Goal: Task Accomplishment & Management: Use online tool/utility

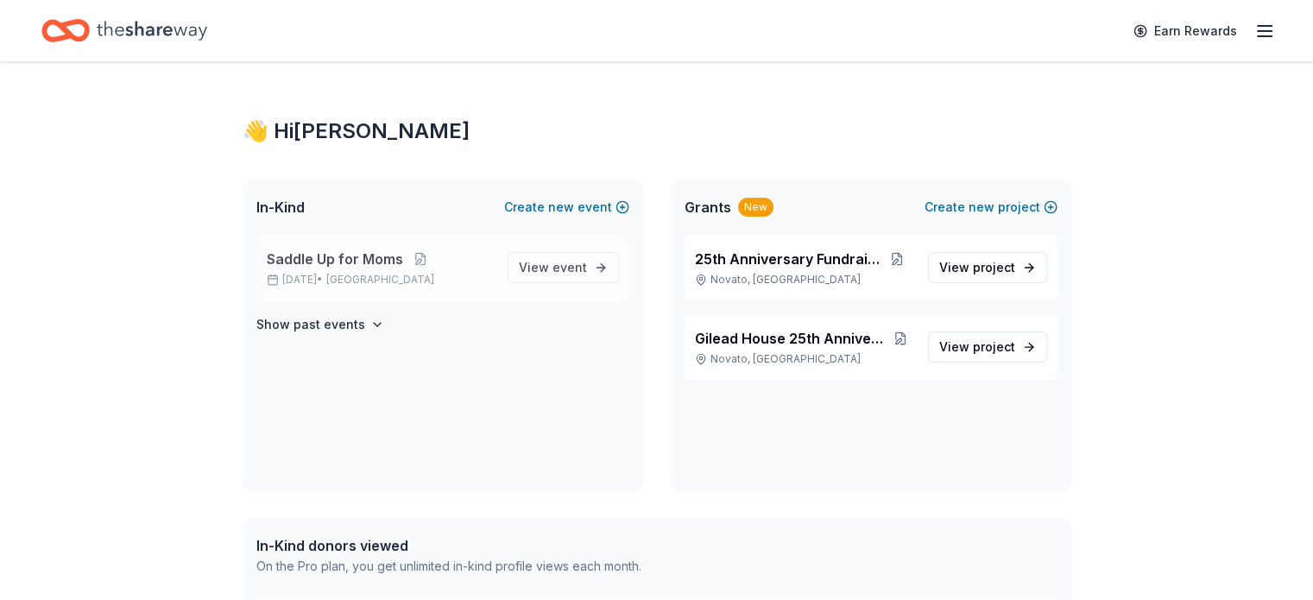
click at [375, 265] on span "Saddle Up for Moms" at bounding box center [335, 259] width 136 height 21
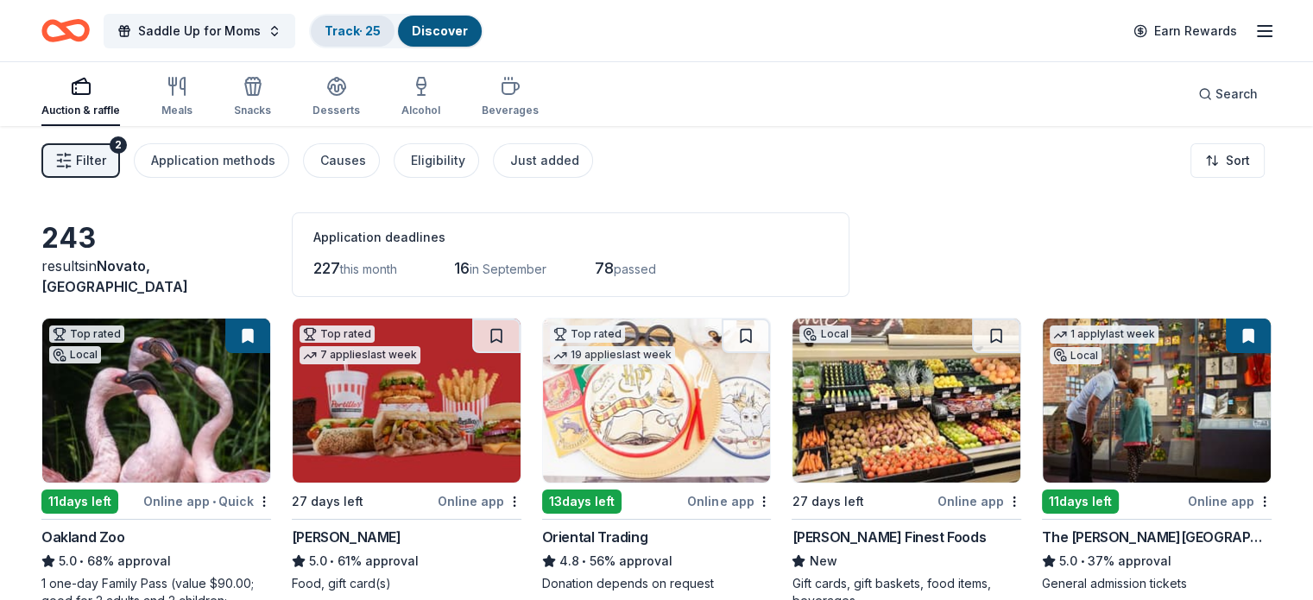
click at [380, 23] on link "Track · 25" at bounding box center [353, 30] width 56 height 15
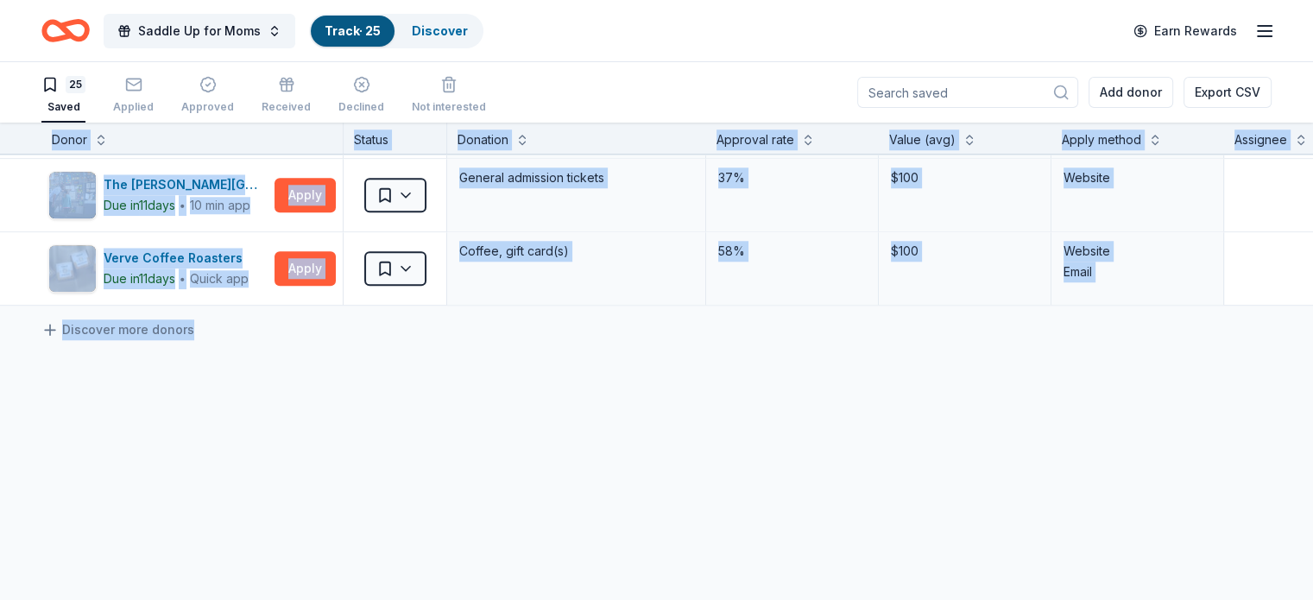
scroll to position [1749, 0]
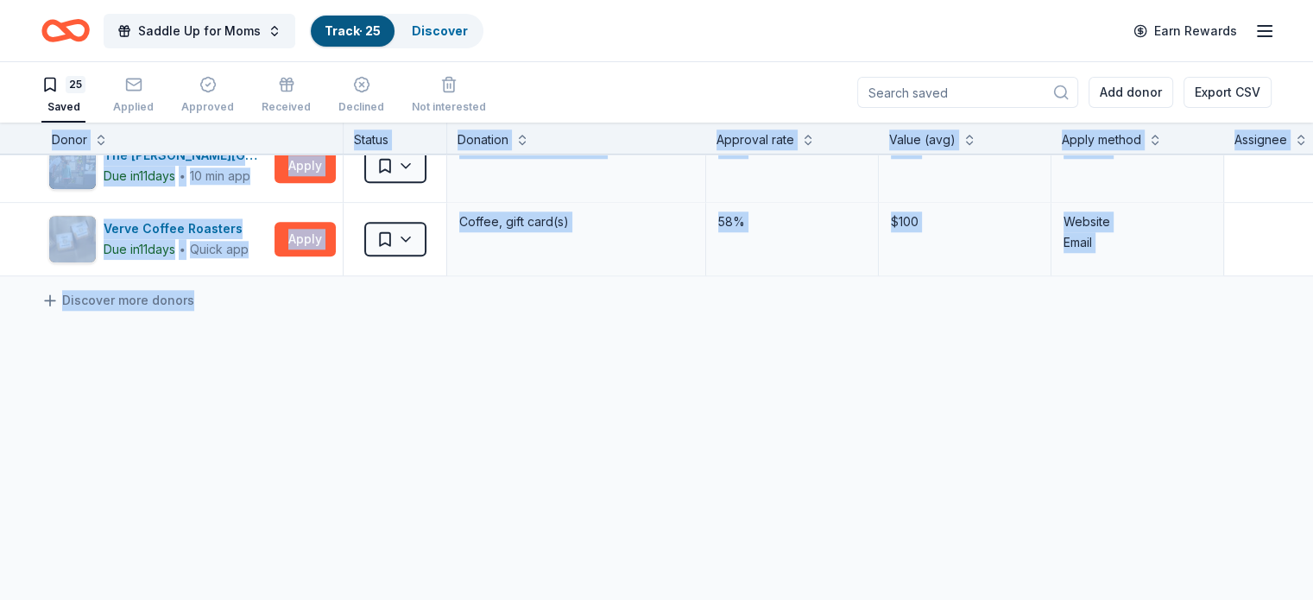
drag, startPoint x: 14, startPoint y: 149, endPoint x: 1249, endPoint y: 596, distance: 1313.4
click at [1249, 596] on div "Donor Status Donation Approval rate Value (avg) Apply method Assignee Notes [PE…" at bounding box center [656, 362] width 1313 height 478
copy div "Lorem Ipsumd Sitametc Adipisci elit Seddo (eiu) Tempo incidi Utlabore Etdol Mag…"
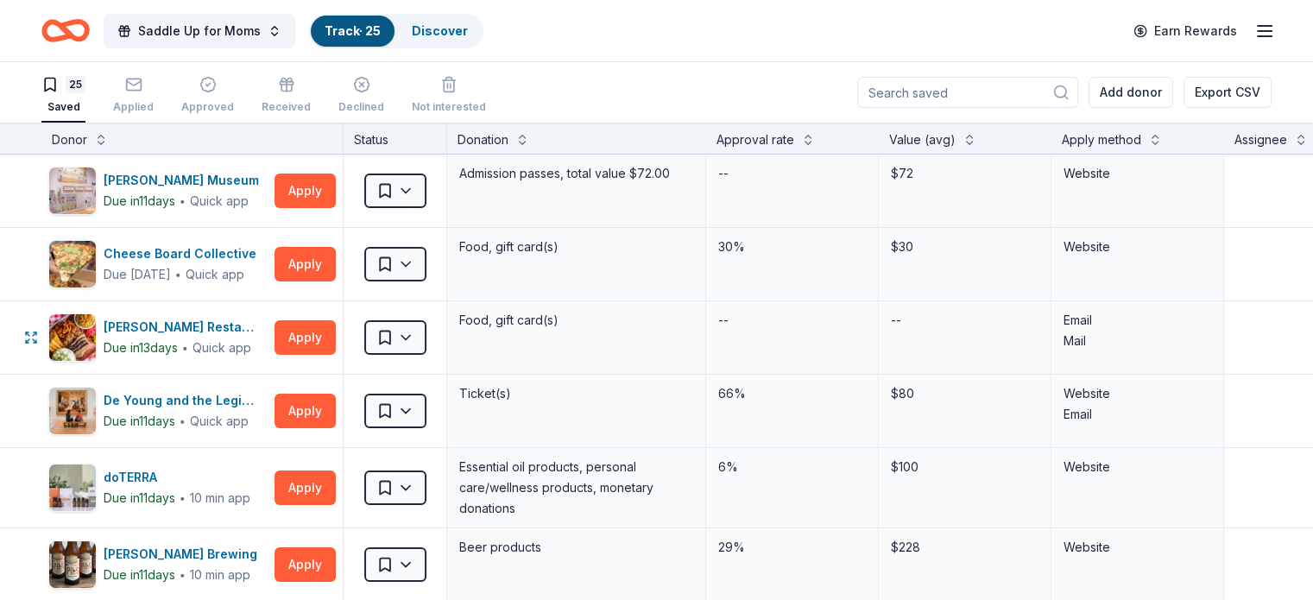
scroll to position [0, 0]
click at [228, 137] on div "Donor" at bounding box center [192, 140] width 281 height 21
drag, startPoint x: 219, startPoint y: 168, endPoint x: 199, endPoint y: 388, distance: 220.2
click at [1188, 97] on button "Export CSV" at bounding box center [1228, 92] width 88 height 31
